Goal: Information Seeking & Learning: Check status

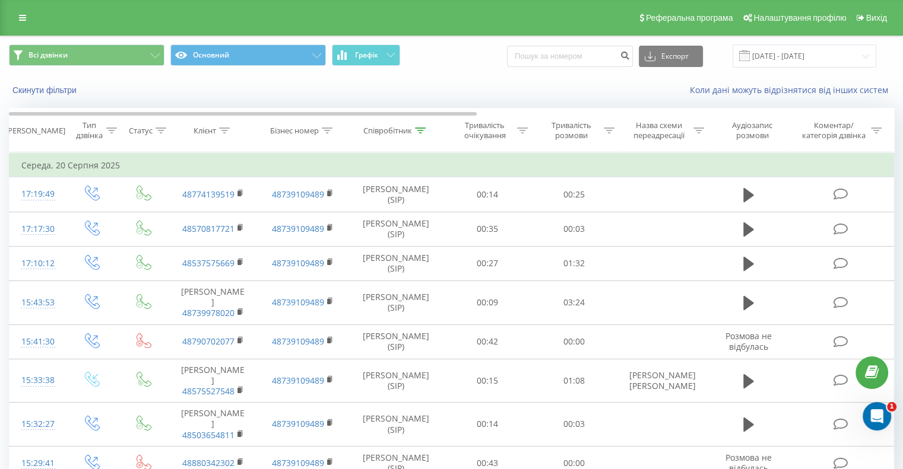
click at [614, 71] on div "Всі дзвінки Основний Графік Експорт .csv .xls .xlsx [DATE] - [DATE]" at bounding box center [452, 56] width 902 height 40
click at [614, 61] on input "[DATE] - [DATE]" at bounding box center [804, 56] width 144 height 23
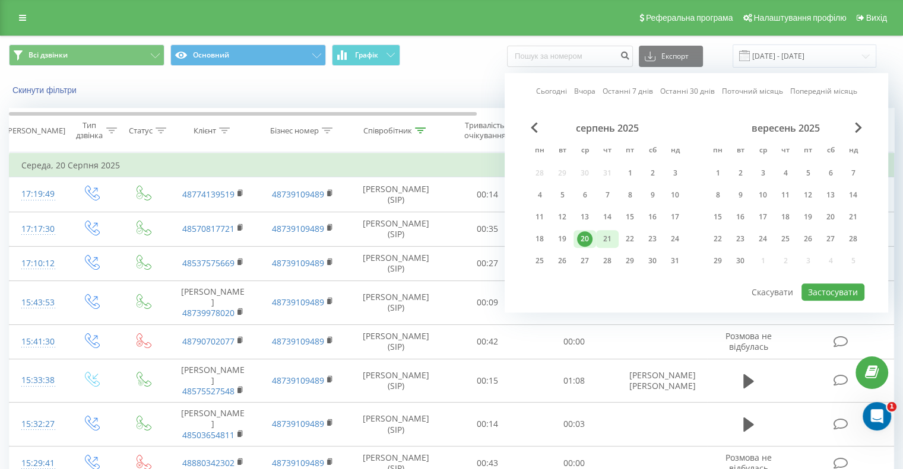
click at [608, 237] on div "21" at bounding box center [606, 238] width 15 height 15
click at [614, 284] on button "Застосувати" at bounding box center [832, 292] width 63 height 17
type input "[DATE] - [DATE]"
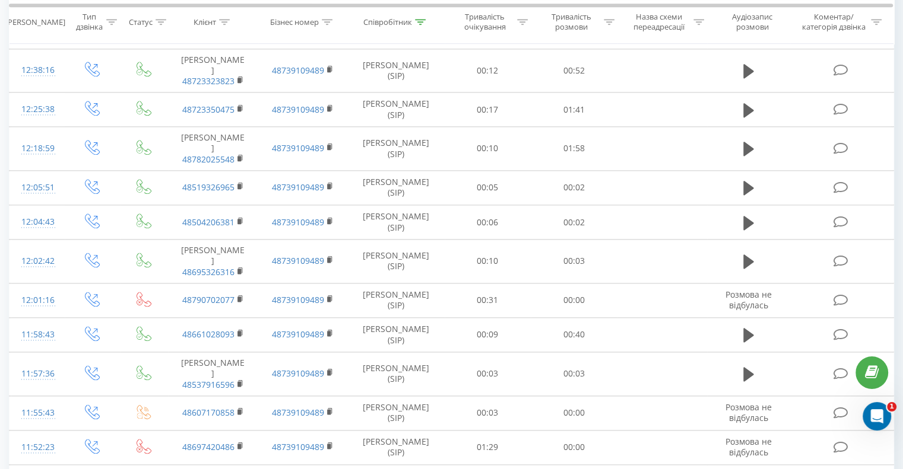
scroll to position [2001, 0]
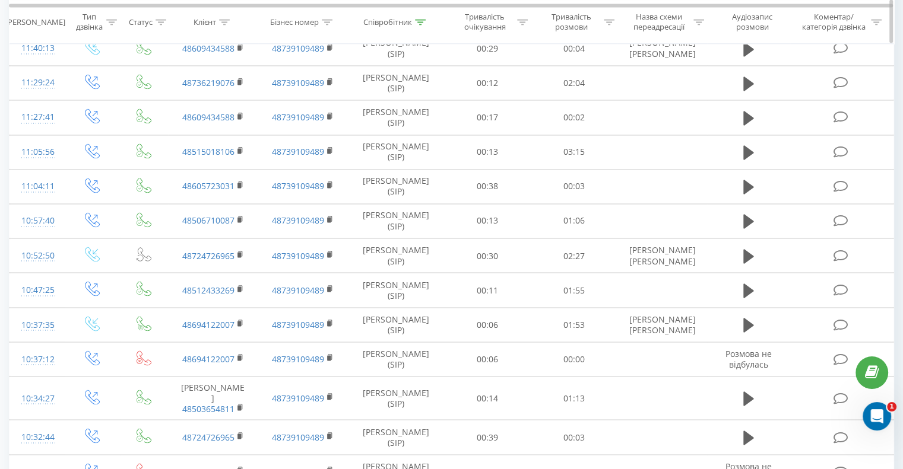
click at [415, 20] on icon at bounding box center [420, 22] width 11 height 6
click at [387, 109] on input "[PERSON_NAME]" at bounding box center [396, 107] width 104 height 21
click at [446, 130] on button "OK" at bounding box center [421, 130] width 50 height 15
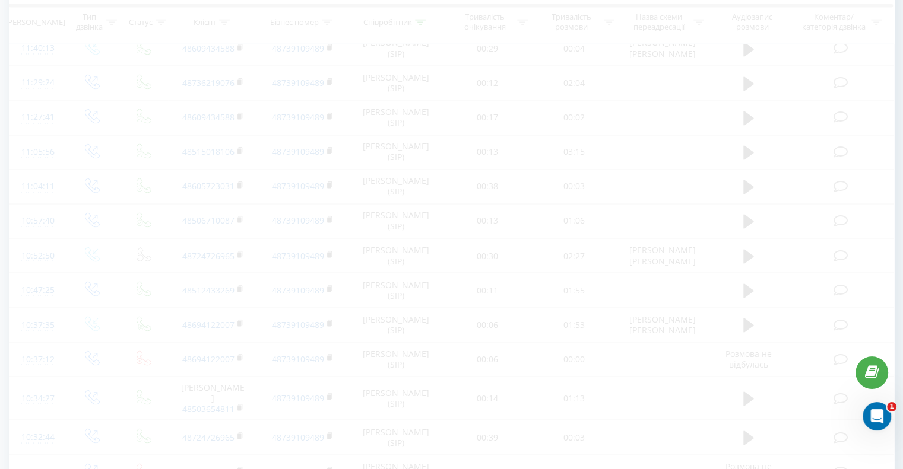
scroll to position [1507, 0]
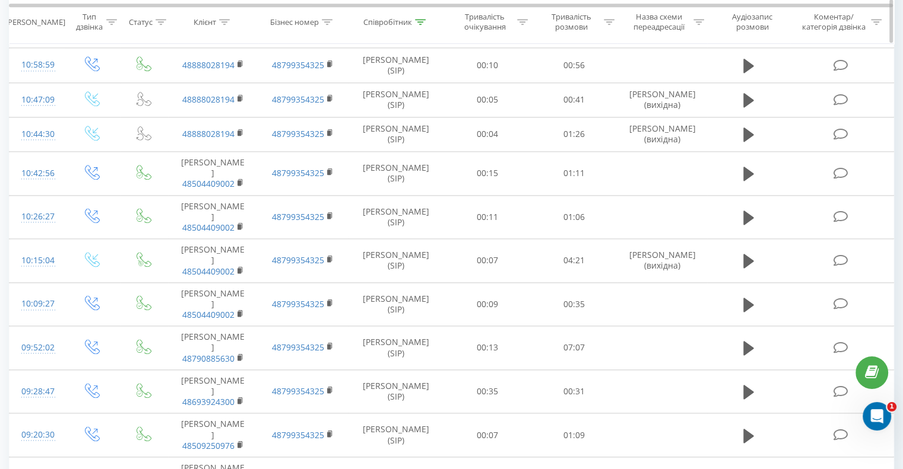
click at [421, 23] on icon at bounding box center [420, 22] width 11 height 6
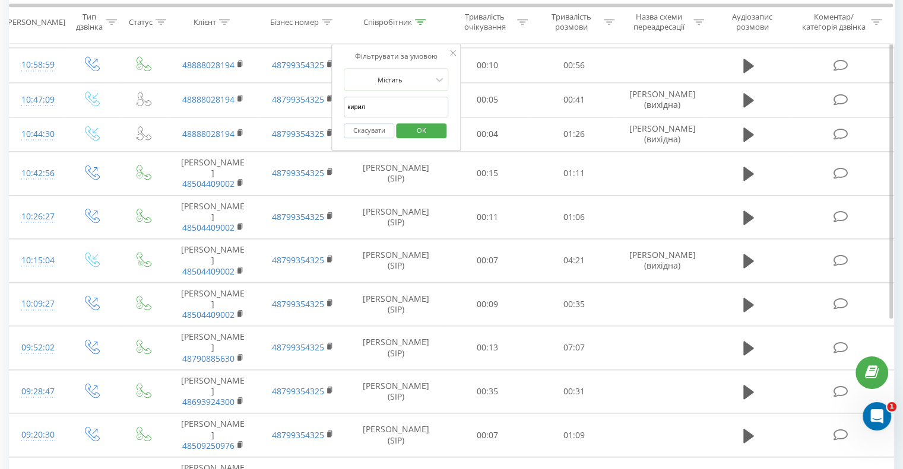
click at [381, 104] on input "кирил" at bounding box center [396, 107] width 104 height 21
click at [380, 104] on input "кирил" at bounding box center [396, 107] width 104 height 21
click at [416, 125] on span "OK" at bounding box center [421, 130] width 33 height 18
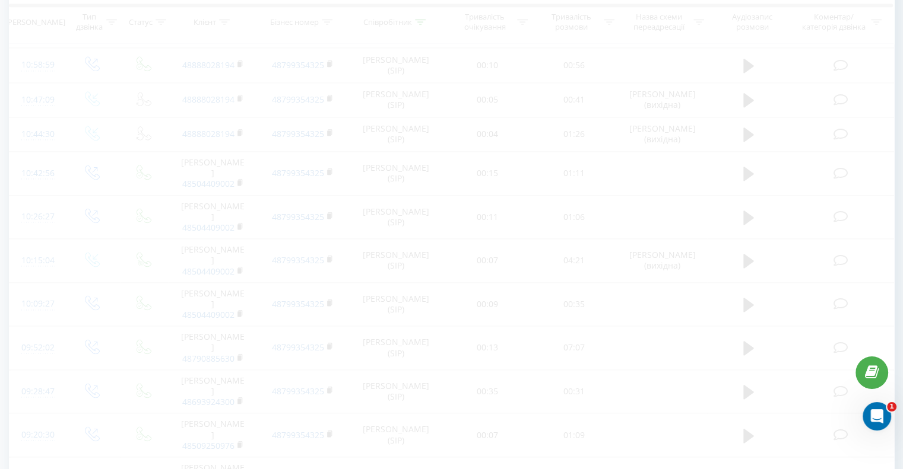
scroll to position [538, 0]
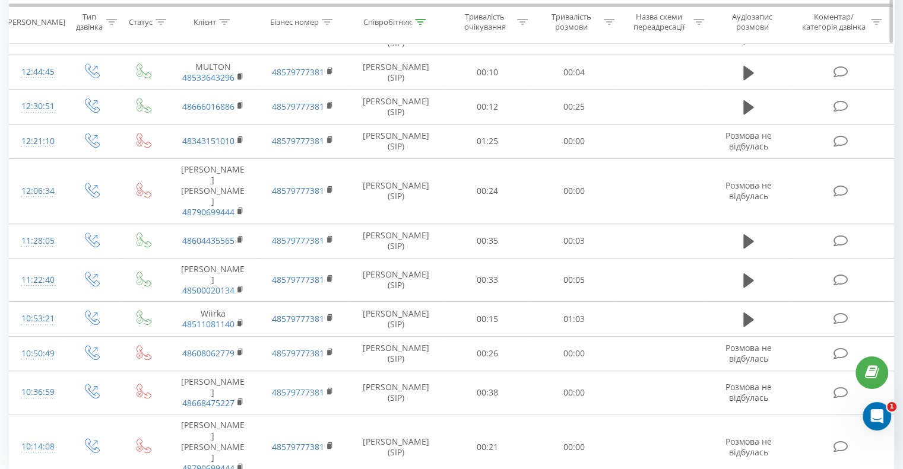
click at [415, 19] on icon at bounding box center [420, 22] width 11 height 6
click at [385, 105] on input "[PERSON_NAME]" at bounding box center [396, 107] width 104 height 21
drag, startPoint x: 399, startPoint y: 116, endPoint x: 405, endPoint y: 131, distance: 16.0
click at [405, 131] on span "OK" at bounding box center [421, 130] width 33 height 18
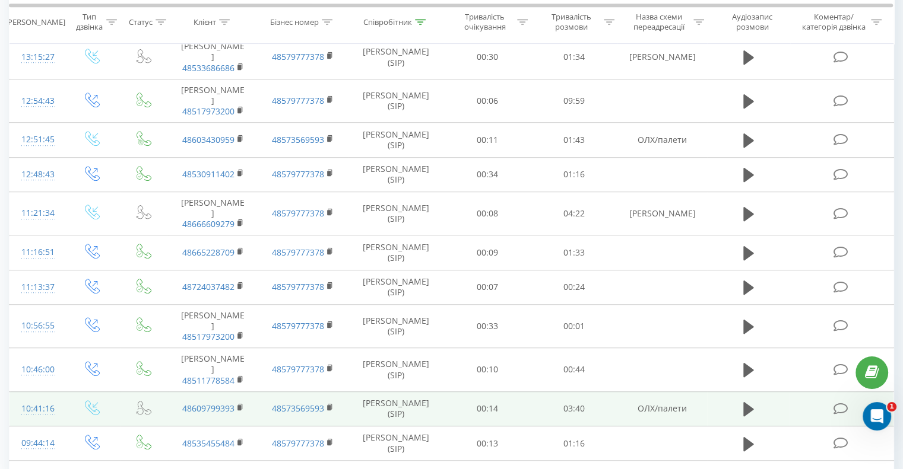
scroll to position [761, 0]
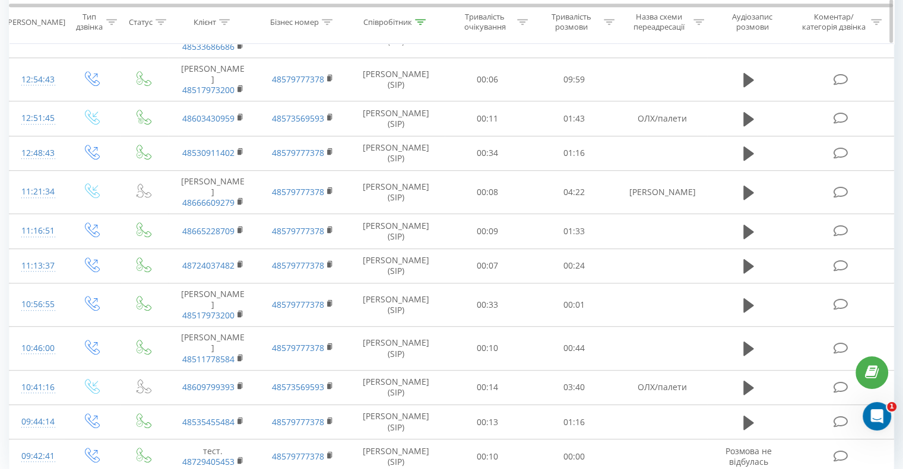
click at [417, 20] on icon at bounding box center [420, 22] width 11 height 6
click at [408, 102] on input "[PERSON_NAME]" at bounding box center [396, 107] width 104 height 21
click at [408, 103] on input "[PERSON_NAME]" at bounding box center [396, 107] width 104 height 21
type input "[PERSON_NAME]"
click at [433, 125] on span "OK" at bounding box center [421, 130] width 33 height 18
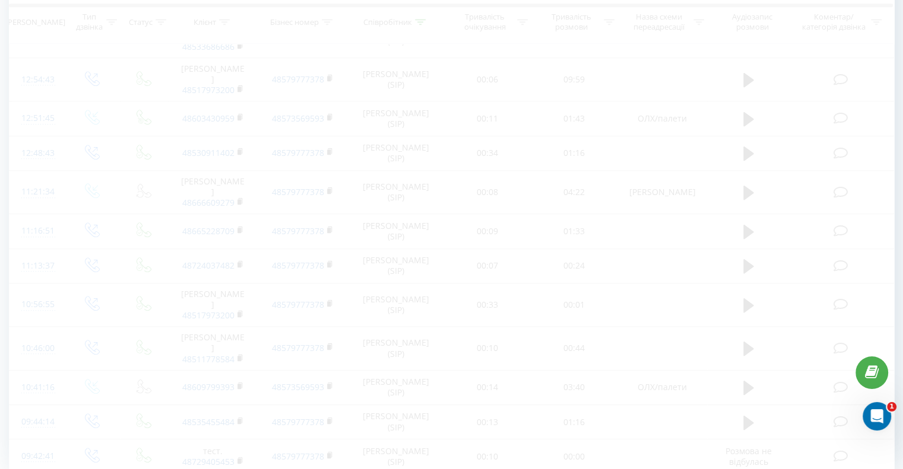
scroll to position [660, 0]
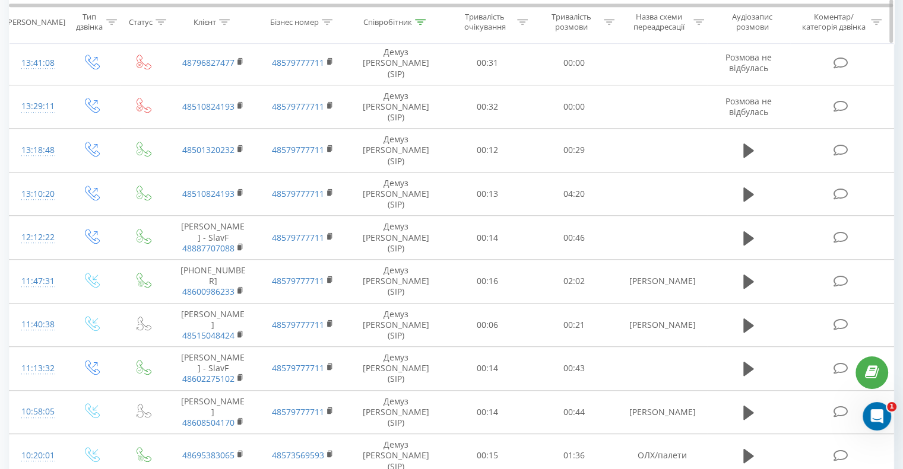
click at [608, 17] on div at bounding box center [609, 22] width 11 height 10
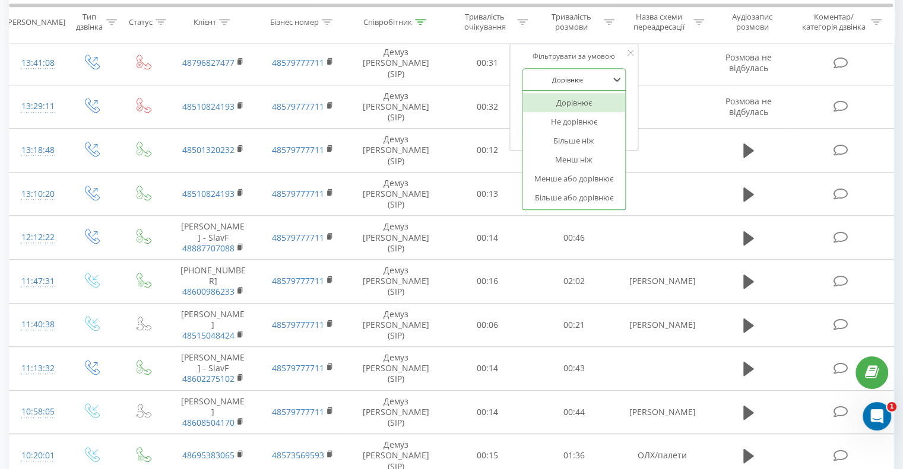
click at [583, 78] on div at bounding box center [567, 79] width 84 height 11
click at [570, 137] on div "Більше ніж" at bounding box center [573, 140] width 103 height 19
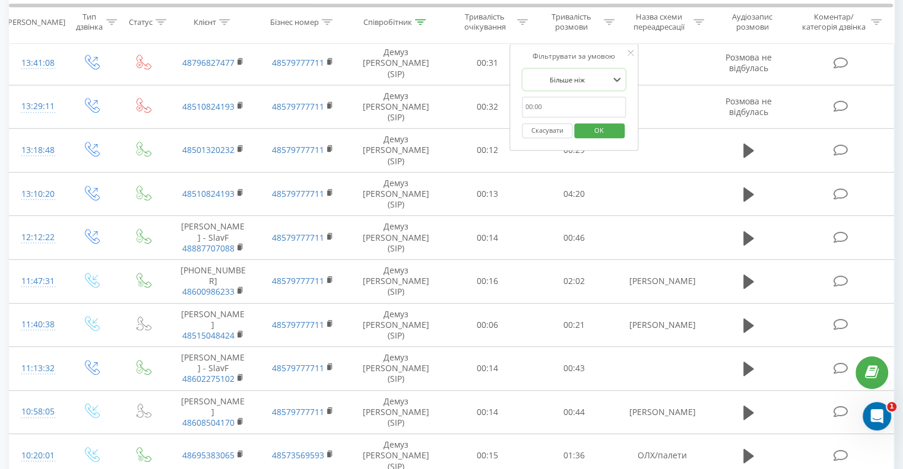
drag, startPoint x: 566, startPoint y: 104, endPoint x: 567, endPoint y: 115, distance: 11.3
click at [566, 104] on input "text" at bounding box center [574, 107] width 104 height 21
type input "00:15"
click at [599, 128] on span "OK" at bounding box center [598, 130] width 33 height 18
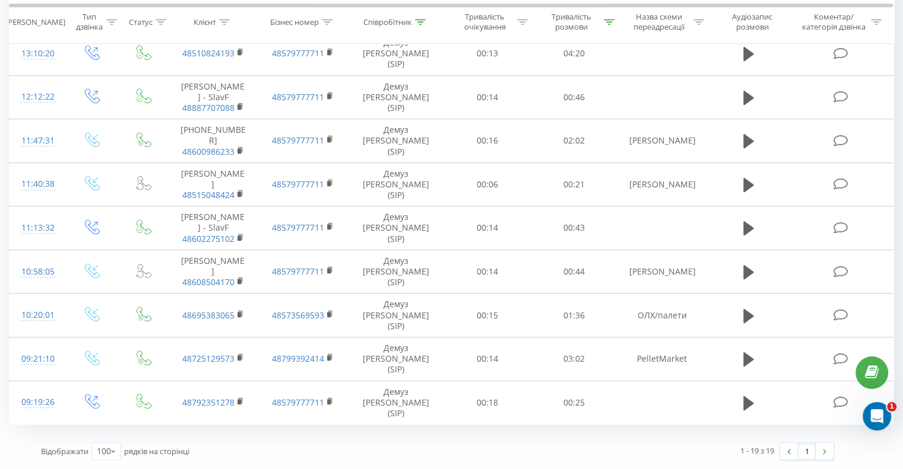
scroll to position [453, 0]
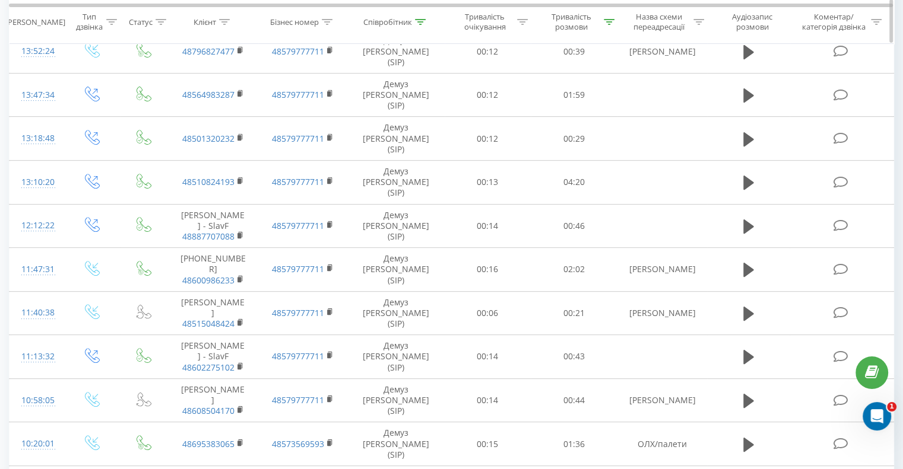
click at [420, 18] on div at bounding box center [420, 22] width 11 height 10
click at [380, 99] on input "[PERSON_NAME]" at bounding box center [396, 107] width 104 height 21
click at [358, 102] on input "Денисф" at bounding box center [396, 107] width 104 height 21
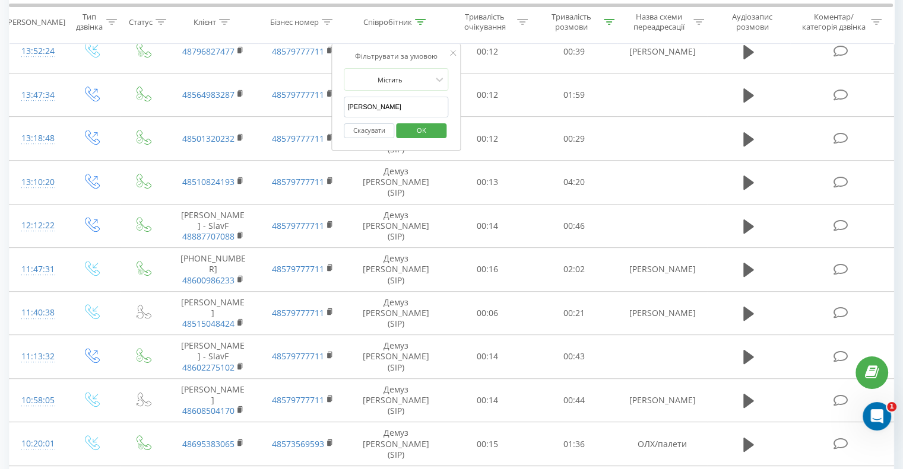
click at [418, 128] on span "OK" at bounding box center [421, 130] width 33 height 18
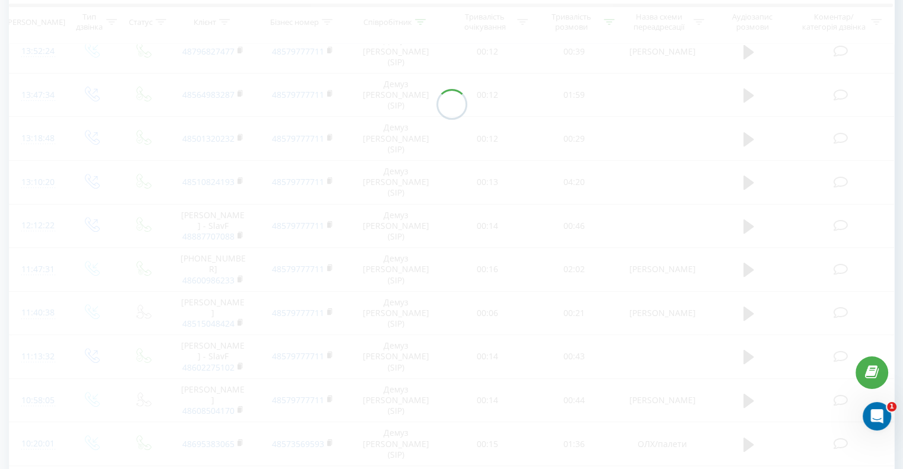
scroll to position [380, 0]
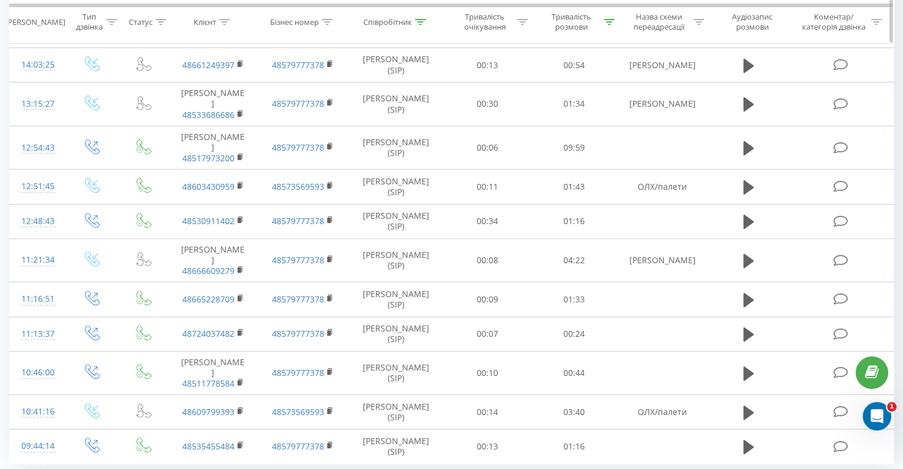
click at [418, 26] on div at bounding box center [420, 22] width 11 height 10
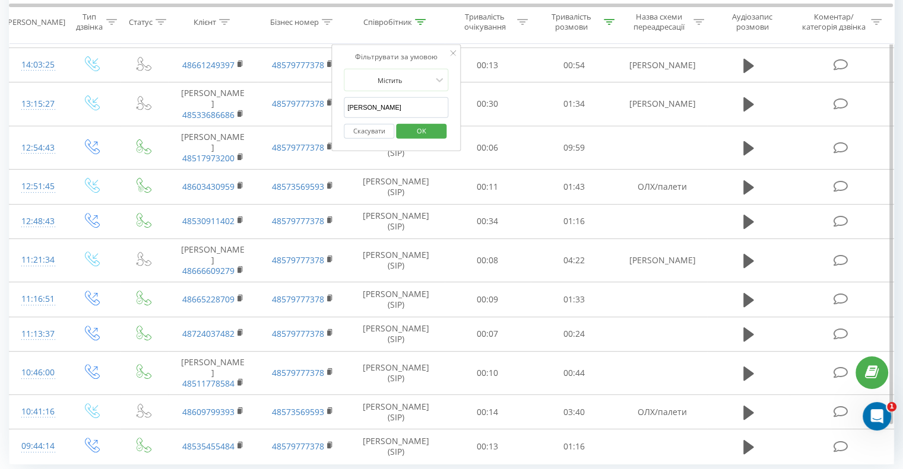
click at [390, 104] on input "[PERSON_NAME]" at bounding box center [396, 107] width 104 height 21
click at [389, 103] on input "[PERSON_NAME]" at bounding box center [396, 107] width 104 height 21
click at [404, 134] on button "OK" at bounding box center [421, 130] width 50 height 15
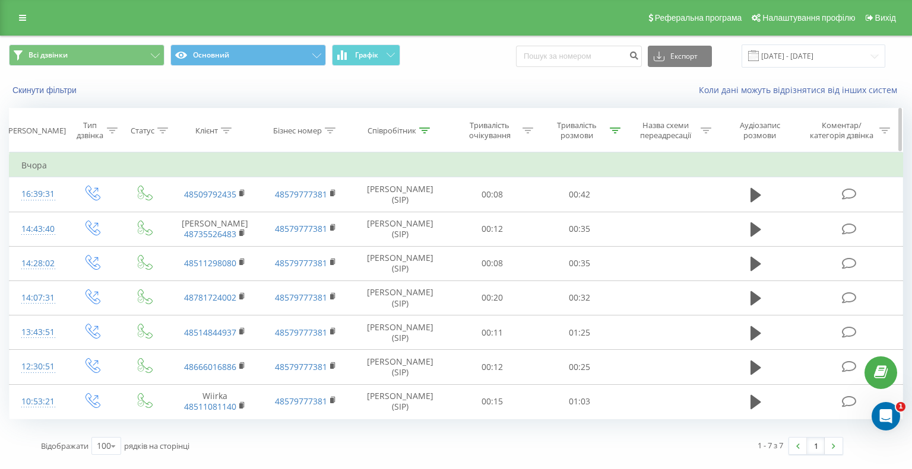
click at [429, 129] on icon at bounding box center [424, 131] width 11 height 6
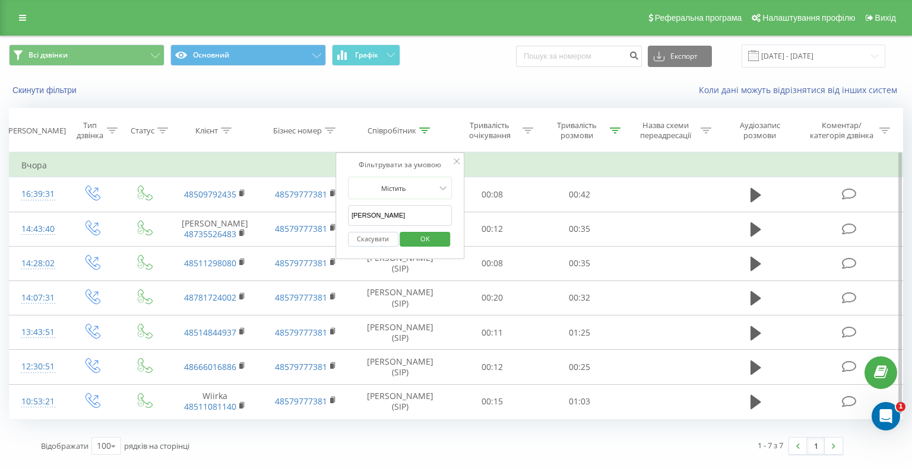
click at [410, 215] on input "[PERSON_NAME]" at bounding box center [400, 215] width 104 height 21
click at [426, 239] on span "OK" at bounding box center [424, 239] width 33 height 18
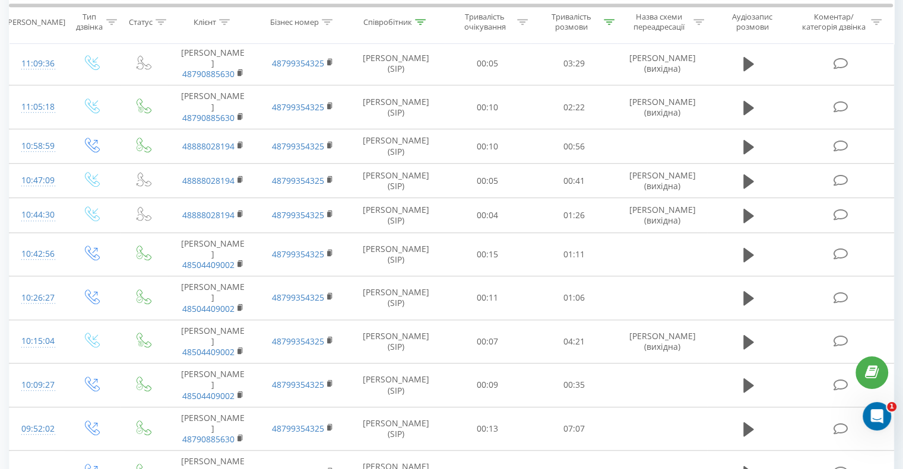
scroll to position [888, 0]
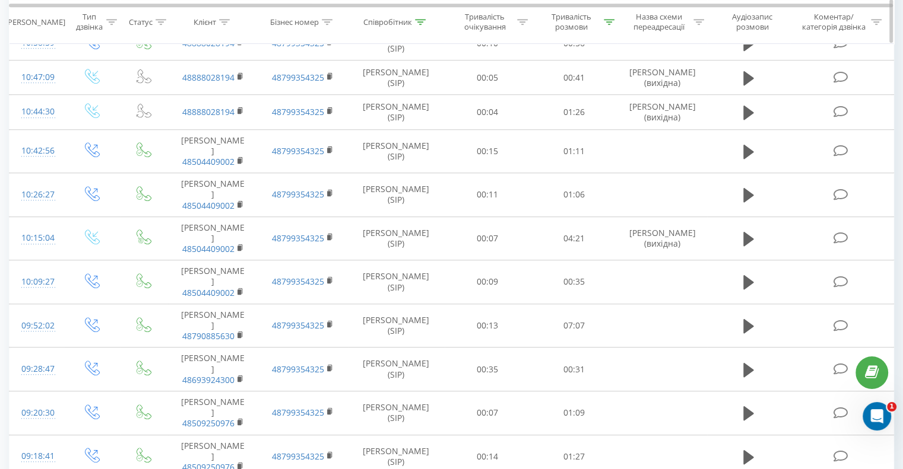
click at [423, 20] on icon at bounding box center [420, 22] width 11 height 6
click at [387, 108] on input "кирил" at bounding box center [396, 107] width 104 height 21
type input "[PERSON_NAME]"
click at [424, 132] on span "OK" at bounding box center [421, 130] width 33 height 18
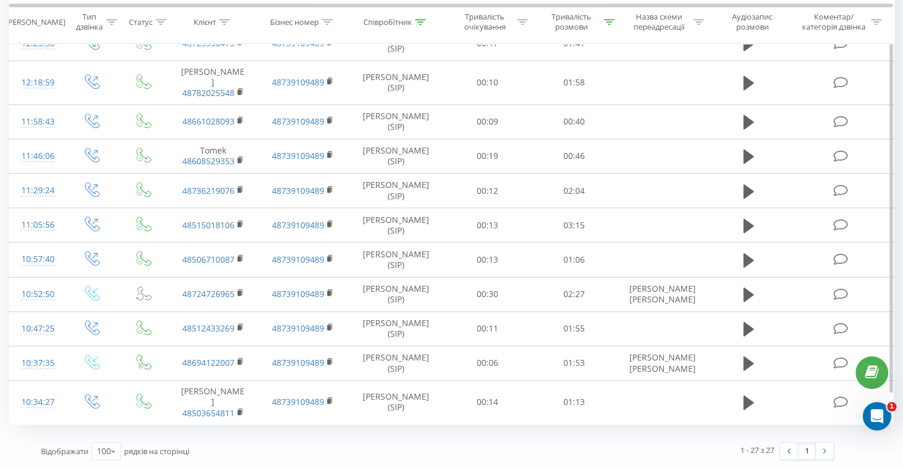
scroll to position [709, 0]
